Goal: Information Seeking & Learning: Learn about a topic

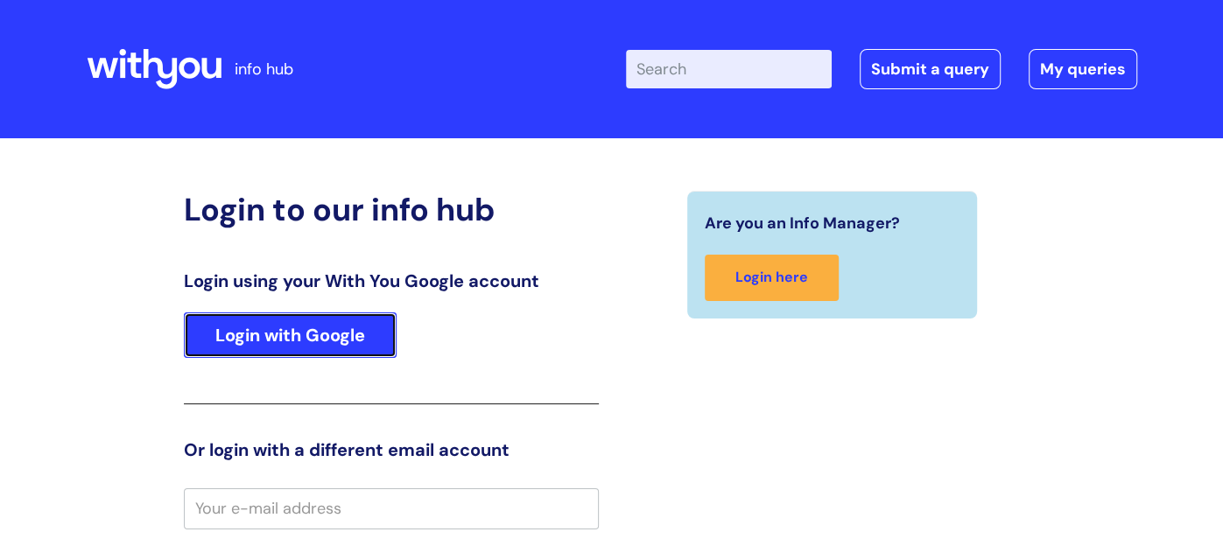
click at [267, 335] on link "Login with Google" at bounding box center [290, 335] width 213 height 46
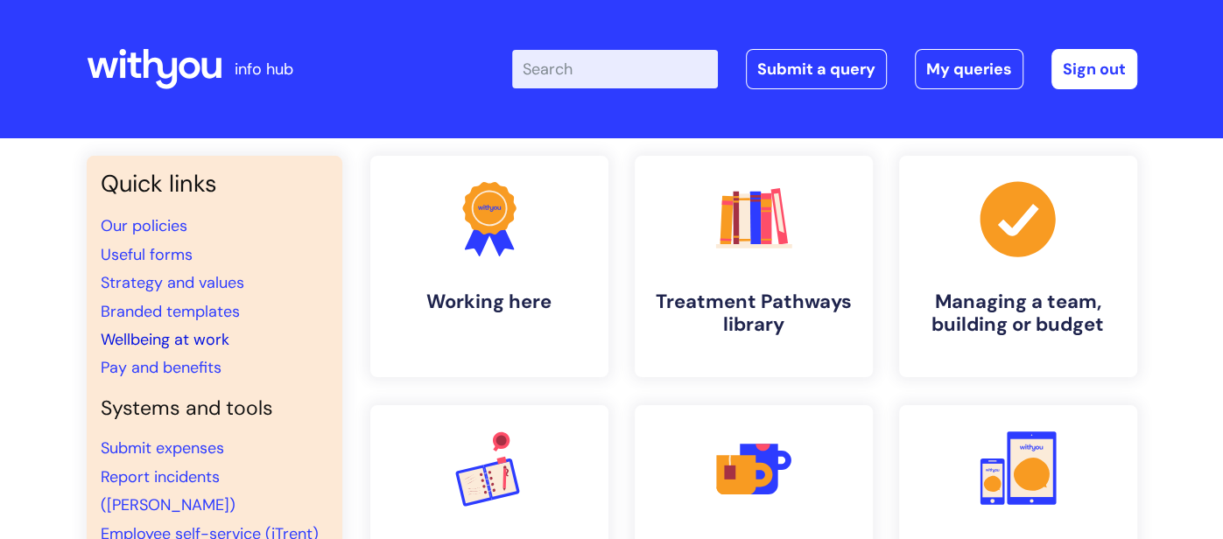
click at [183, 344] on link "Wellbeing at work" at bounding box center [165, 339] width 129 height 21
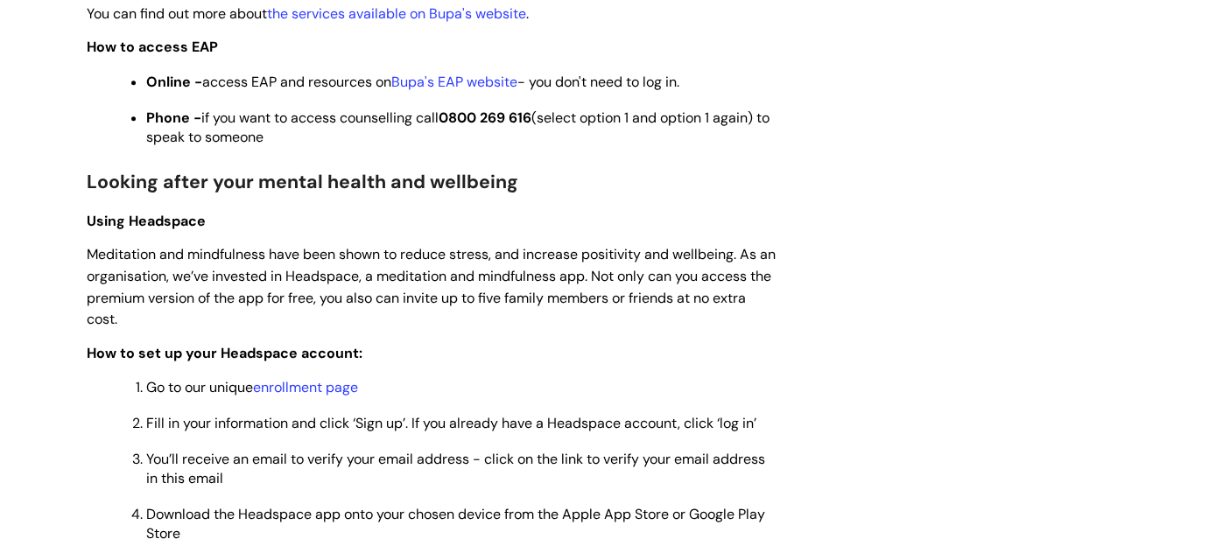
scroll to position [1291, 0]
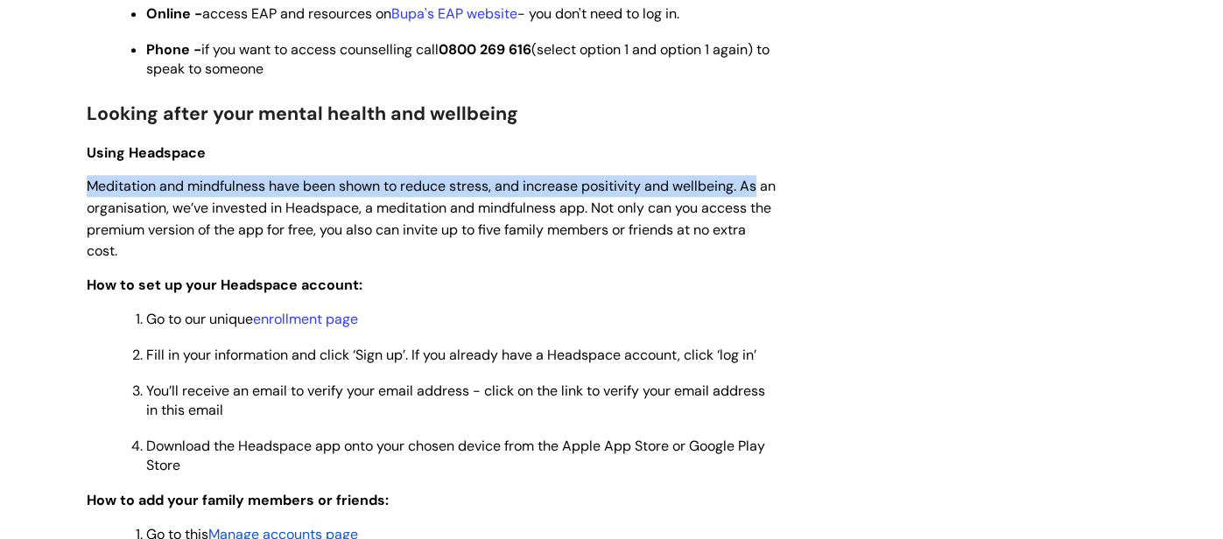
drag, startPoint x: 91, startPoint y: 191, endPoint x: 768, endPoint y: 186, distance: 676.6
click at [768, 186] on p "Meditation and mindfulness have been shown to reduce stress, and increase posit…" at bounding box center [432, 218] width 691 height 87
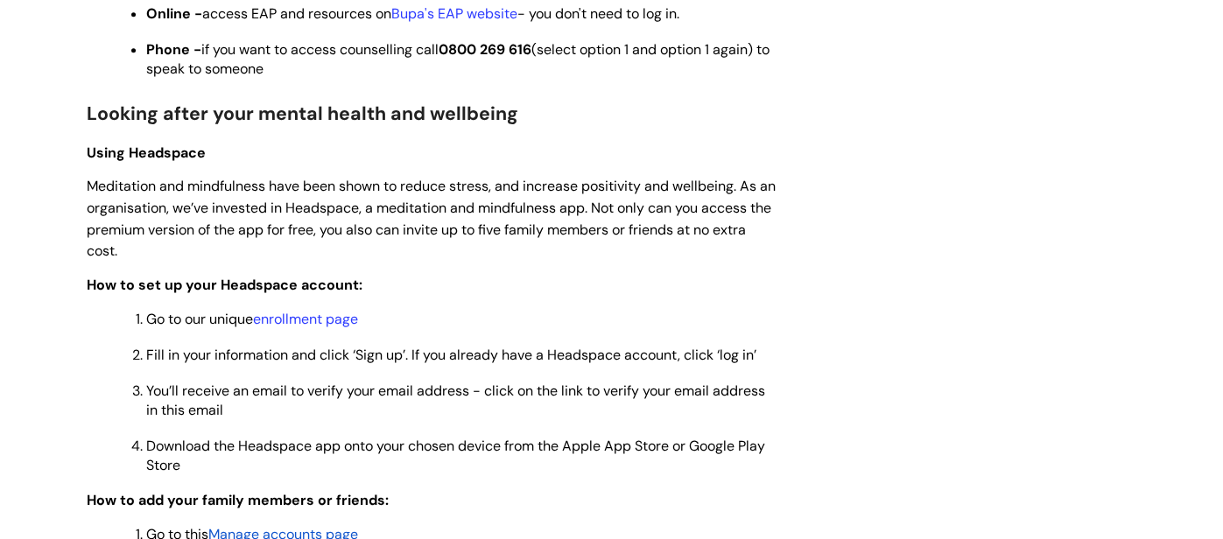
click at [726, 205] on span "Meditation and mindfulness have been shown to reduce stress, and increase posit…" at bounding box center [431, 218] width 689 height 83
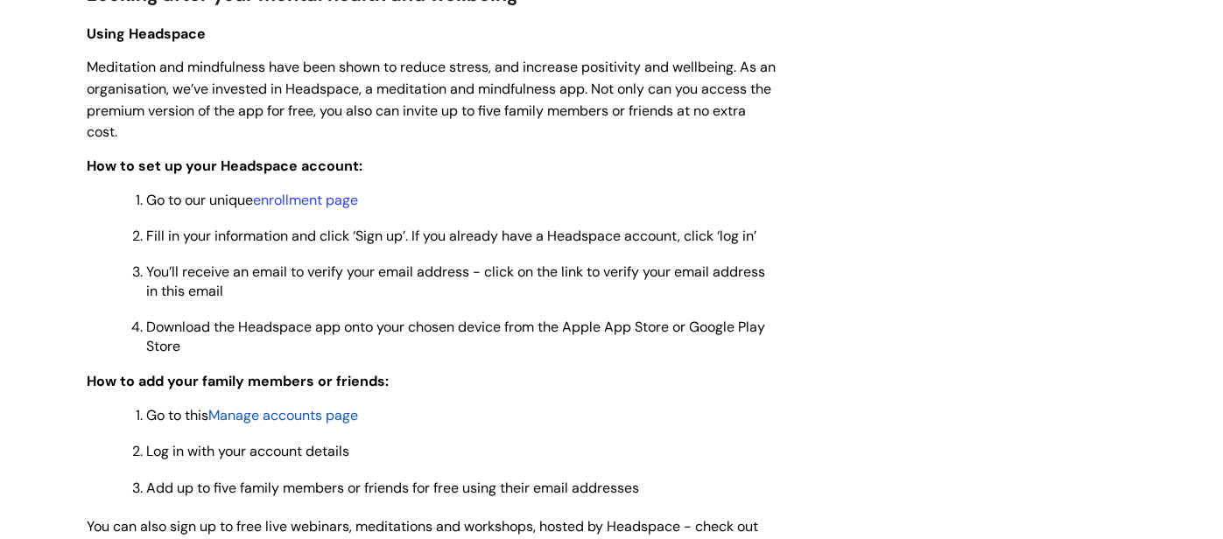
scroll to position [1435, 0]
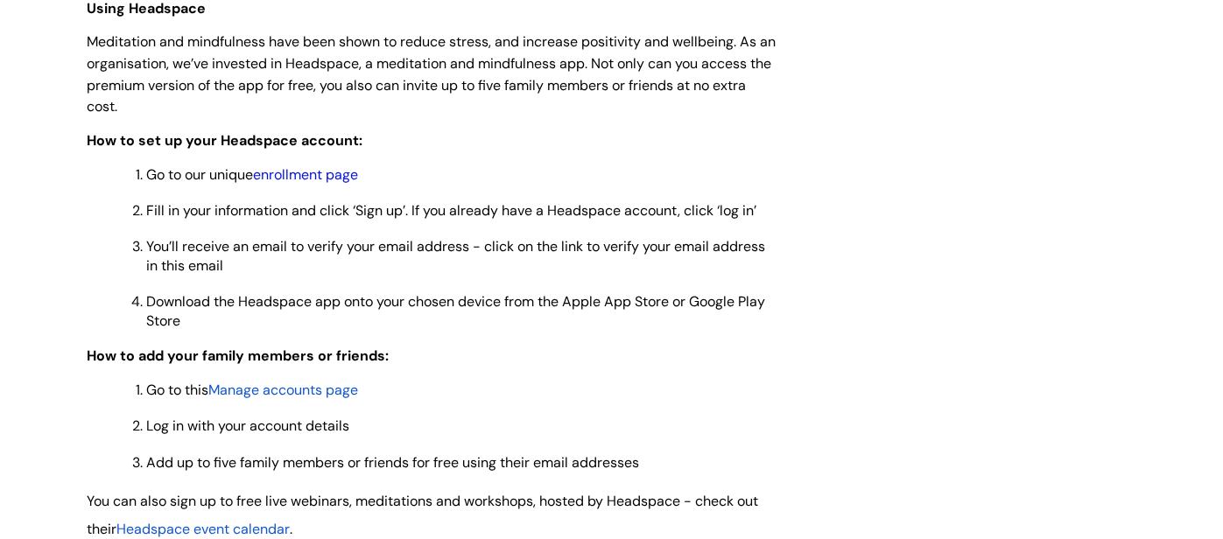
click at [296, 179] on link "enrollment page" at bounding box center [305, 174] width 105 height 18
